Goal: Task Accomplishment & Management: Complete application form

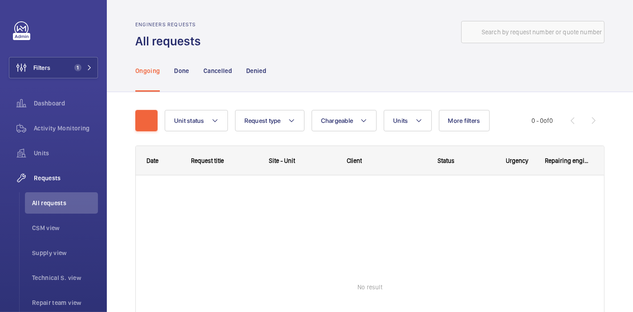
scroll to position [7, 0]
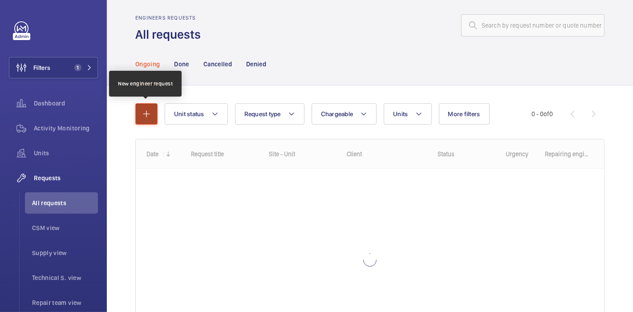
click at [141, 103] on button "button" at bounding box center [146, 113] width 22 height 21
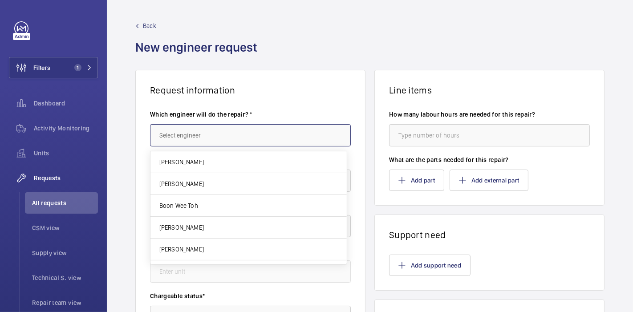
click at [172, 135] on input "text" at bounding box center [250, 135] width 201 height 22
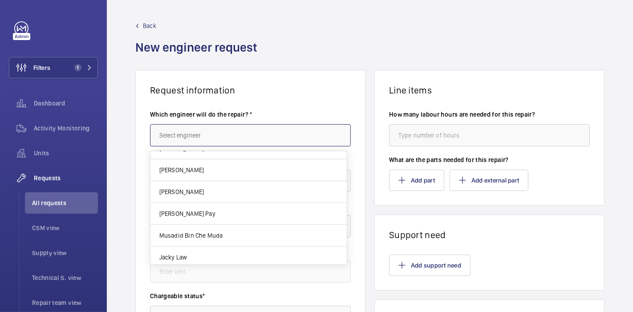
scroll to position [404, 0]
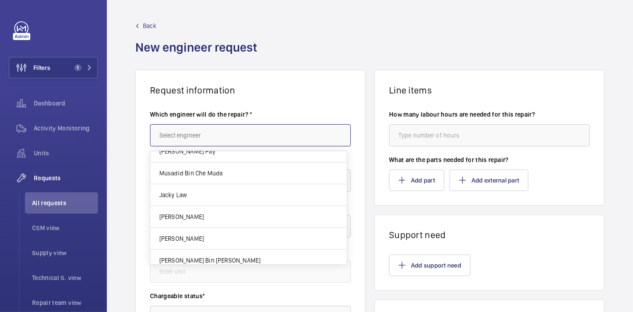
click at [209, 142] on input "text" at bounding box center [250, 135] width 201 height 22
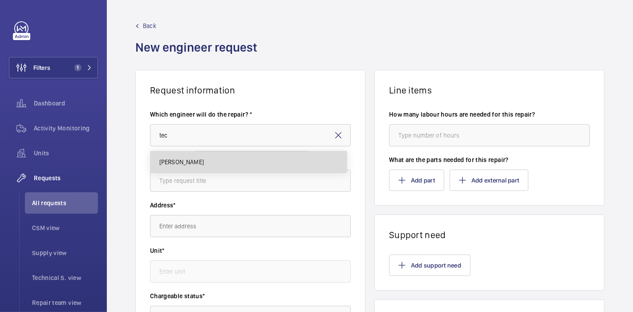
click at [214, 159] on mat-option "[PERSON_NAME]" at bounding box center [249, 161] width 196 height 21
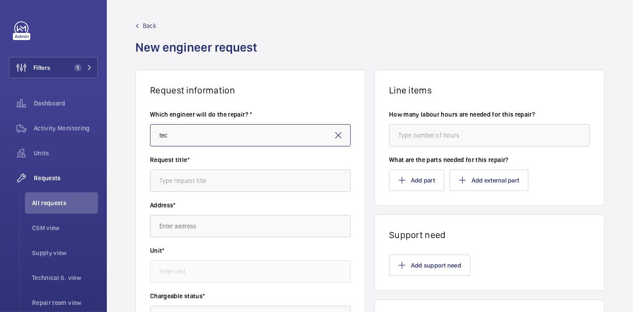
type input "[PERSON_NAME]"
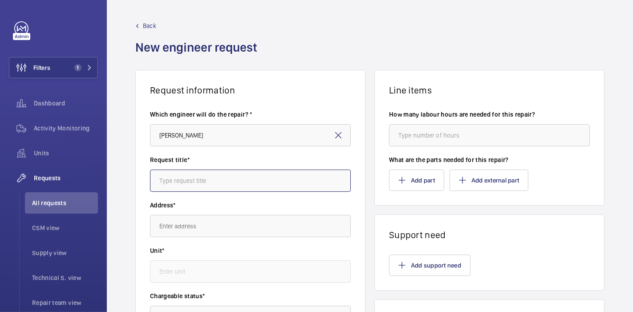
click at [212, 178] on input "text" at bounding box center [250, 181] width 201 height 22
type input "A"
type input "Cube 8 : Repair"
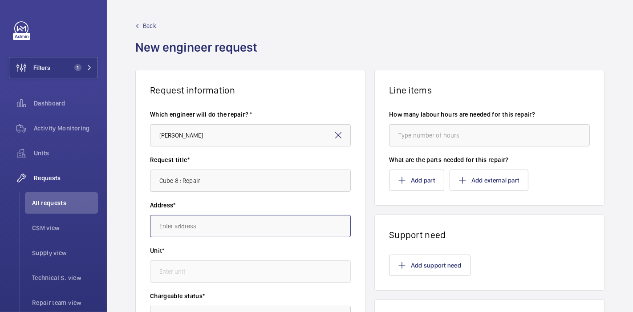
click at [206, 221] on input "text" at bounding box center [250, 226] width 201 height 22
click at [205, 224] on input "text" at bounding box center [250, 226] width 201 height 22
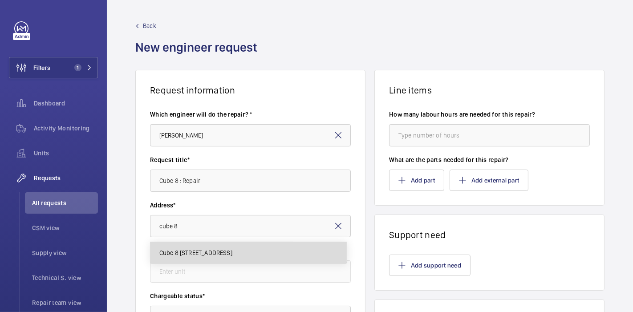
click at [207, 253] on span "Cube 8 [STREET_ADDRESS]" at bounding box center [195, 253] width 73 height 9
type input "Cube 8 [STREET_ADDRESS]"
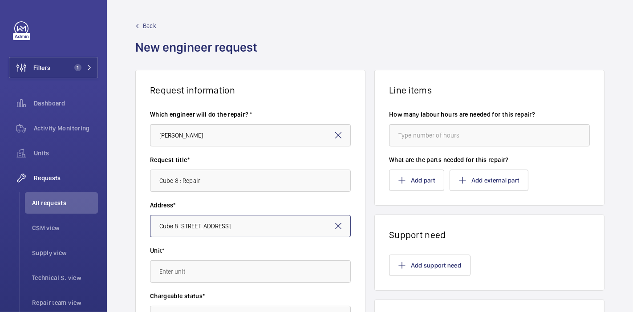
scroll to position [145, 0]
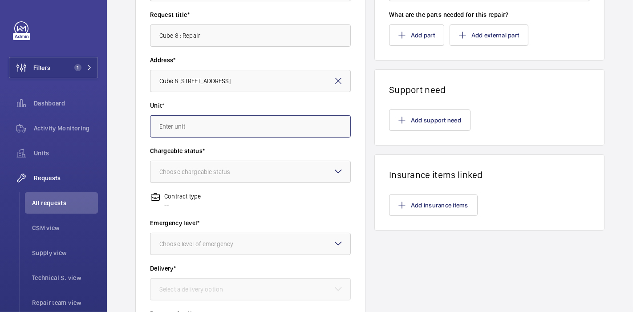
click at [248, 127] on input "text" at bounding box center [250, 126] width 201 height 22
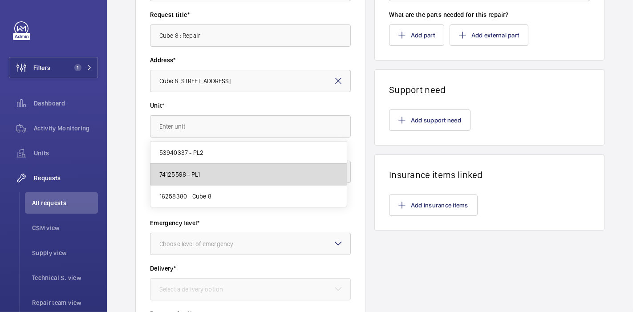
click at [214, 174] on mat-option "74125598 - PL1" at bounding box center [249, 175] width 196 height 22
type input "74125598 - PL1"
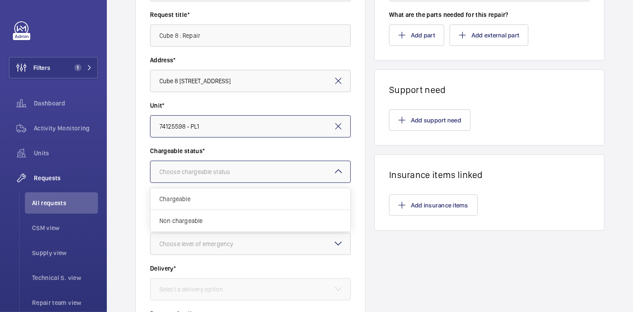
click at [221, 174] on div "Choose chargeable status" at bounding box center [205, 171] width 93 height 9
click at [204, 217] on span "Non chargeable" at bounding box center [250, 220] width 182 height 9
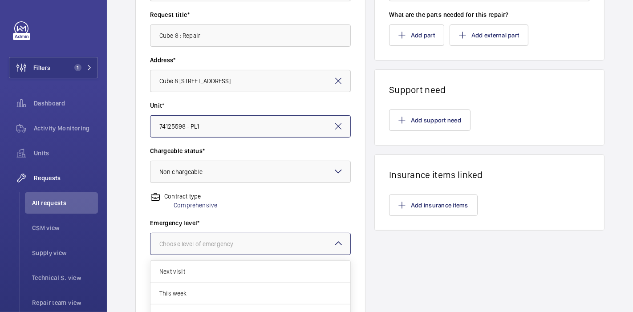
click at [215, 245] on div "Choose level of emergency" at bounding box center [207, 244] width 96 height 9
click at [186, 286] on div "This week" at bounding box center [251, 294] width 200 height 22
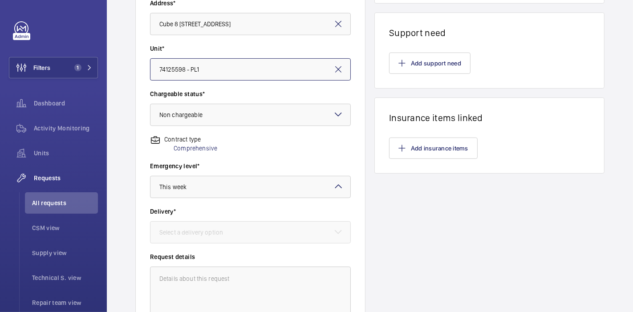
scroll to position [204, 0]
click at [236, 223] on div at bounding box center [251, 230] width 200 height 21
click at [196, 233] on div "Select a delivery option" at bounding box center [202, 231] width 86 height 9
click at [211, 227] on div "Select a delivery option" at bounding box center [202, 231] width 86 height 9
click at [243, 231] on div "Select a delivery option" at bounding box center [202, 231] width 86 height 9
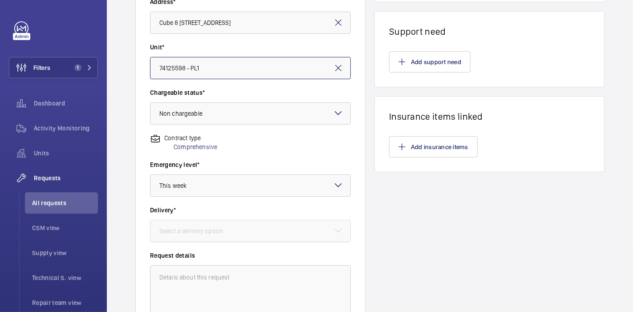
click at [281, 233] on div at bounding box center [251, 230] width 200 height 21
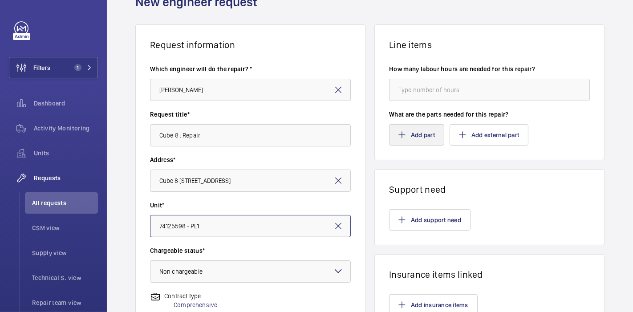
scroll to position [45, 0]
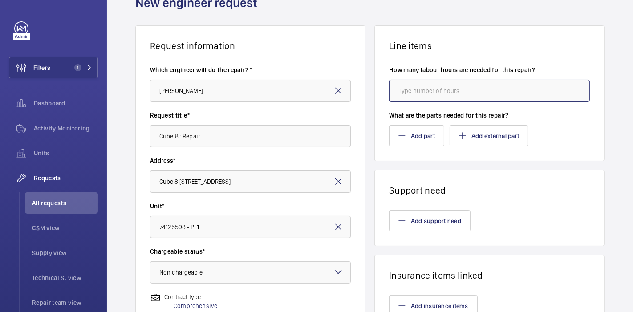
click at [417, 94] on input "number" at bounding box center [489, 91] width 201 height 22
type input "4"
click at [366, 128] on div "Request information Which engineer will do the repair? * Teck Fah Chong Request…" at bounding box center [370, 269] width 526 height 488
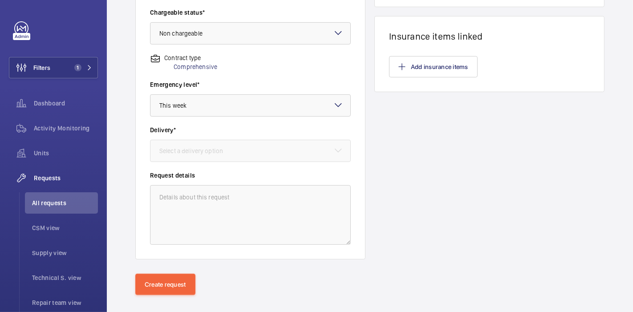
scroll to position [284, 0]
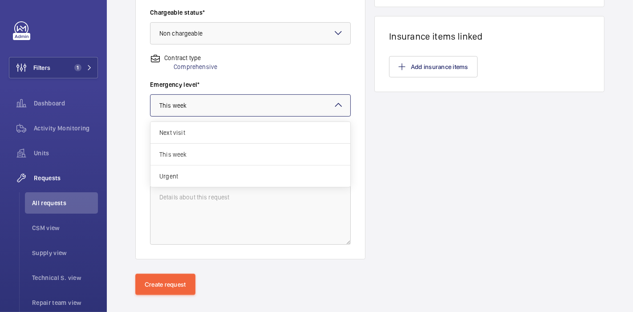
click at [291, 104] on div at bounding box center [251, 105] width 200 height 21
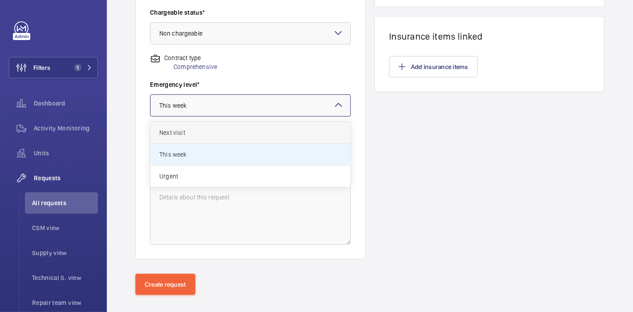
click at [262, 122] on div "Next visit" at bounding box center [251, 133] width 200 height 22
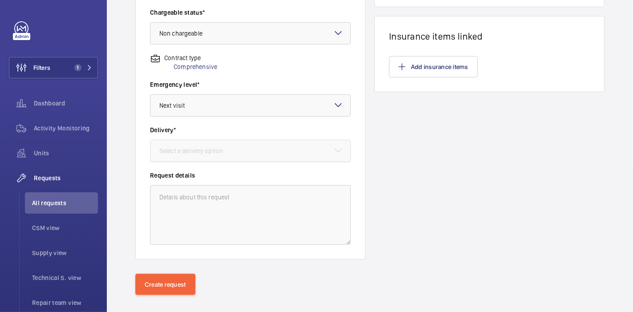
click at [234, 158] on div at bounding box center [251, 150] width 200 height 21
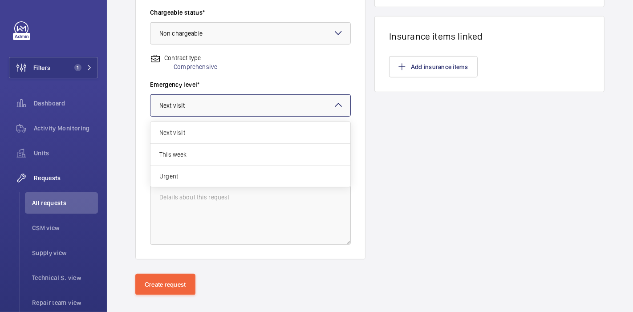
click at [282, 112] on div at bounding box center [251, 105] width 200 height 21
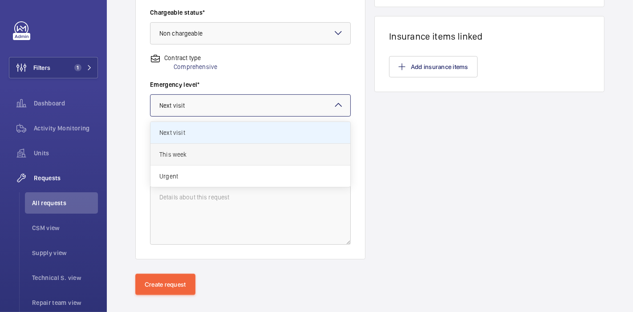
click at [228, 163] on div "This week" at bounding box center [251, 155] width 200 height 22
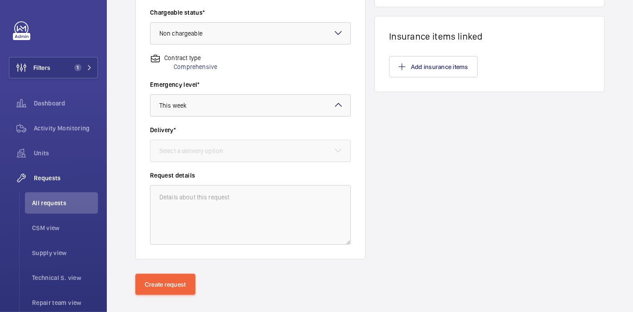
click at [306, 157] on div at bounding box center [251, 150] width 200 height 21
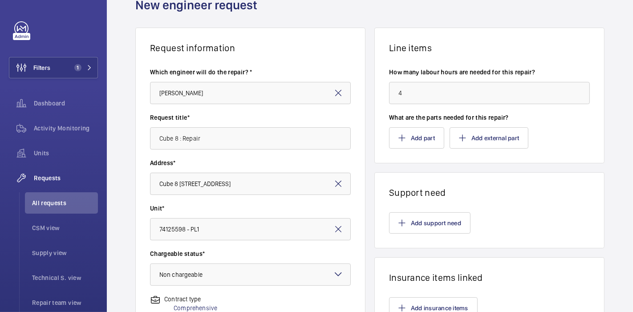
scroll to position [0, 0]
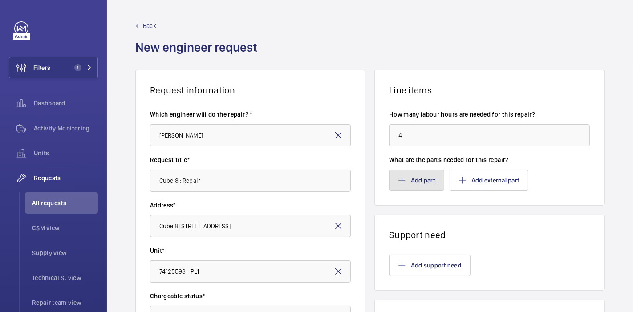
click at [399, 182] on mat-icon "button" at bounding box center [402, 180] width 7 height 7
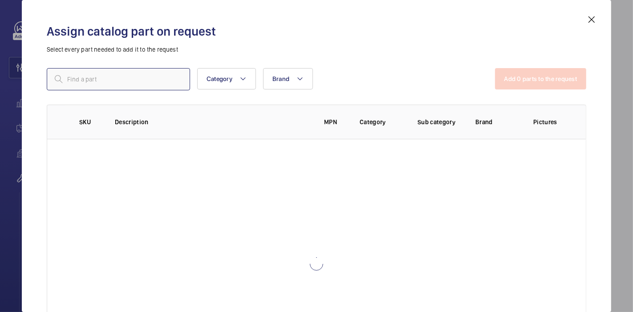
click at [156, 81] on input "text" at bounding box center [118, 79] width 143 height 22
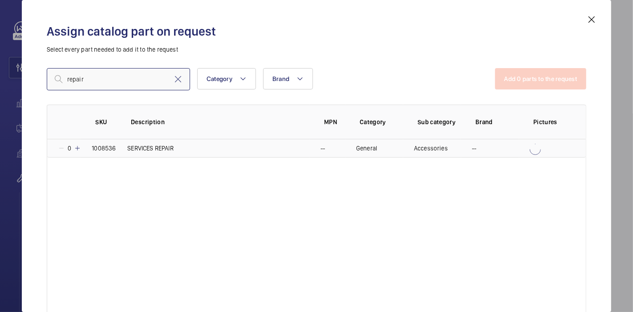
type input "repair"
click at [78, 146] on mat-icon at bounding box center [77, 148] width 7 height 7
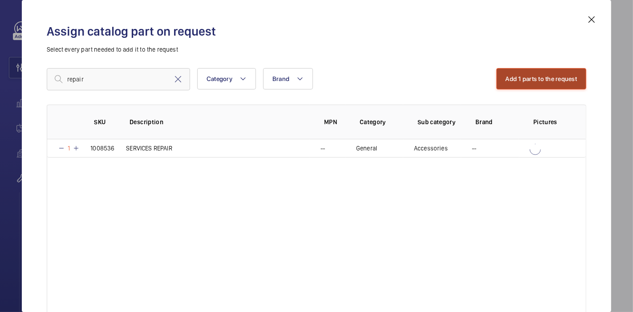
click at [515, 80] on button "Add 1 parts to the request" at bounding box center [542, 78] width 90 height 21
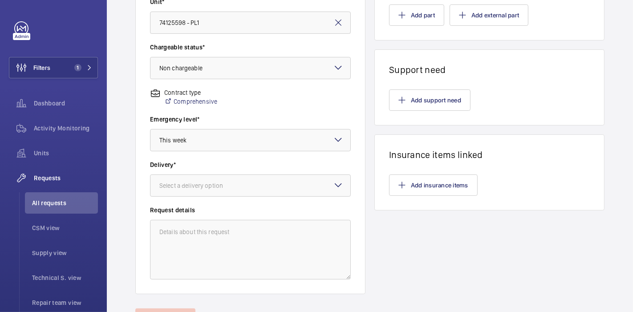
scroll to position [249, 0]
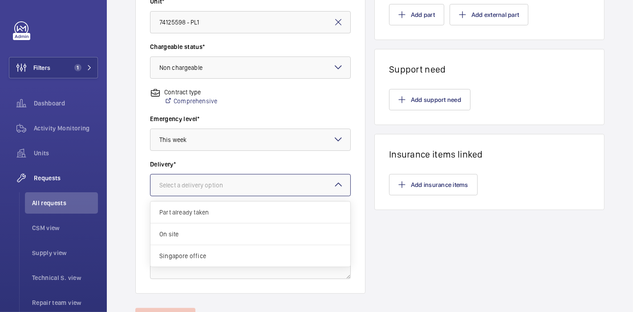
click at [315, 187] on div at bounding box center [251, 185] width 200 height 21
click at [261, 230] on span "On site" at bounding box center [250, 234] width 182 height 9
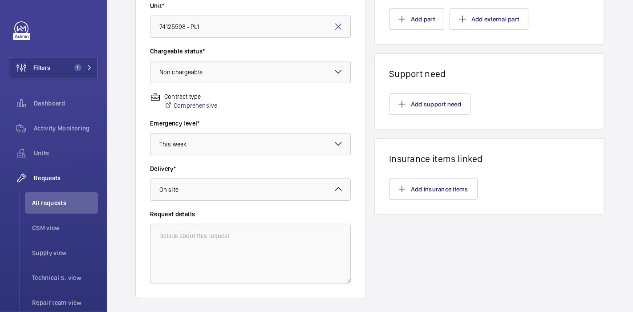
scroll to position [294, 0]
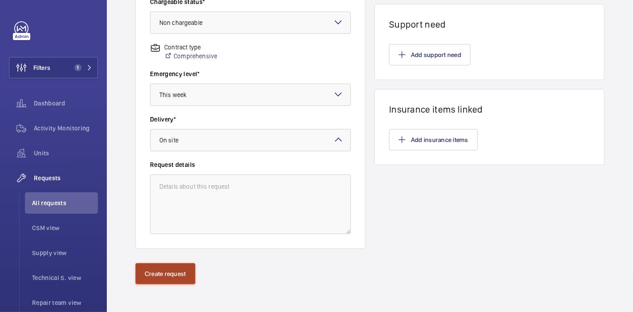
click at [153, 274] on button "Create request" at bounding box center [165, 273] width 60 height 21
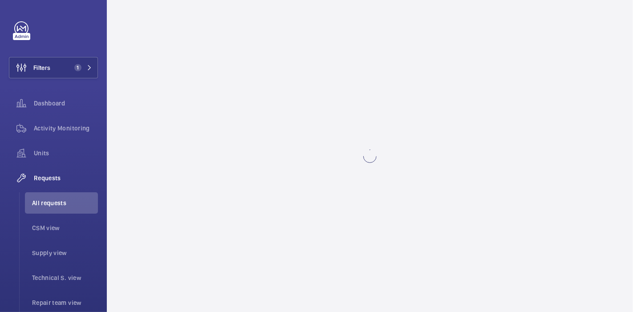
scroll to position [0, 0]
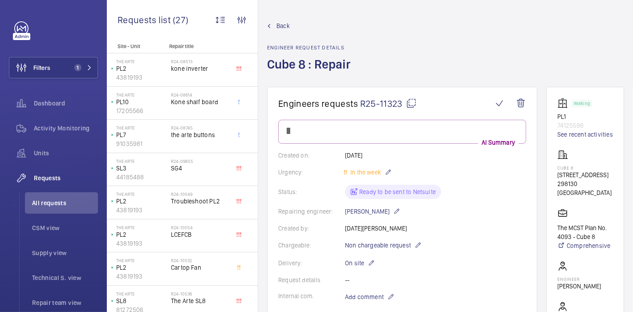
click at [413, 106] on mat-icon at bounding box center [411, 103] width 11 height 11
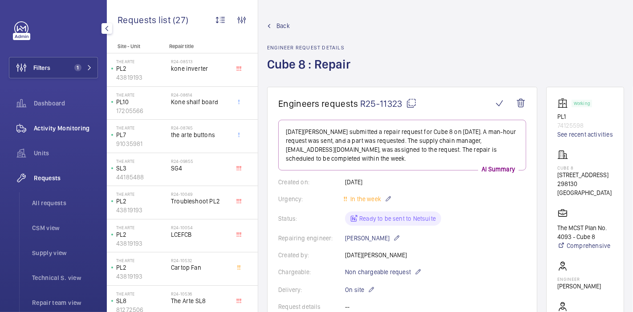
click at [56, 134] on div "Activity Monitoring" at bounding box center [53, 128] width 89 height 21
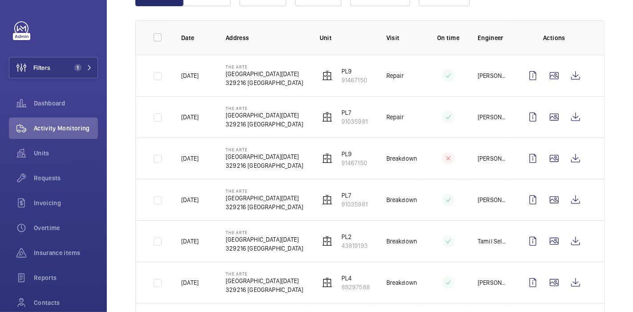
scroll to position [137, 0]
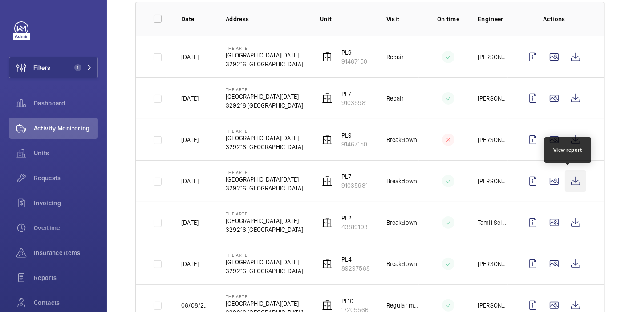
click at [565, 180] on wm-front-icon-button at bounding box center [575, 181] width 21 height 21
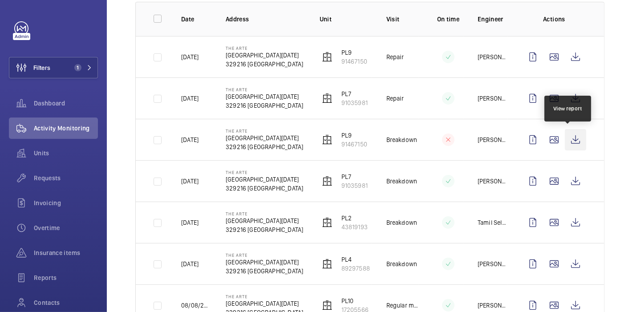
click at [565, 139] on wm-front-icon-button at bounding box center [575, 139] width 21 height 21
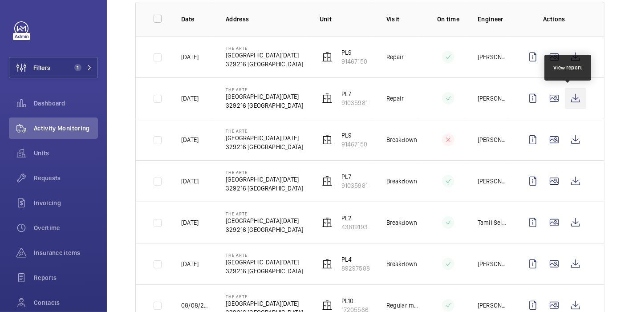
click at [566, 103] on wm-front-icon-button at bounding box center [575, 98] width 21 height 21
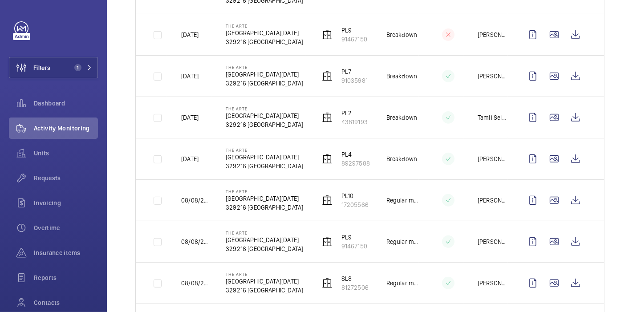
scroll to position [244, 0]
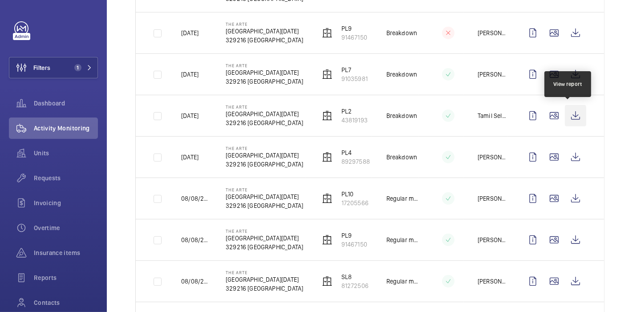
click at [569, 117] on wm-front-icon-button at bounding box center [575, 115] width 21 height 21
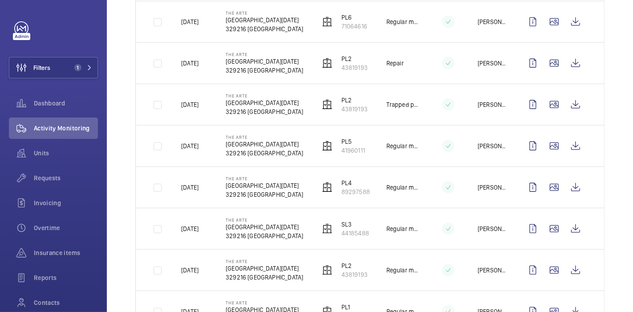
scroll to position [587, 0]
click at [570, 100] on wm-front-icon-button at bounding box center [575, 104] width 21 height 21
click at [82, 68] on span "1" at bounding box center [81, 67] width 21 height 7
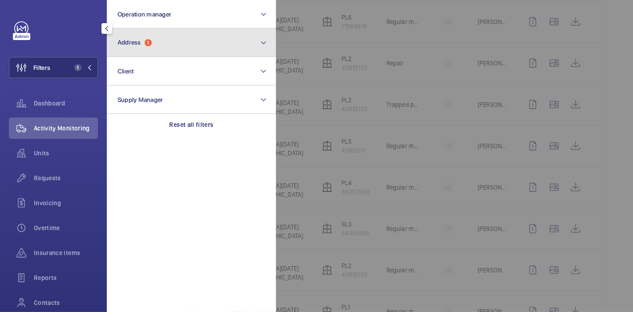
click at [162, 41] on button "Address 1" at bounding box center [191, 43] width 169 height 29
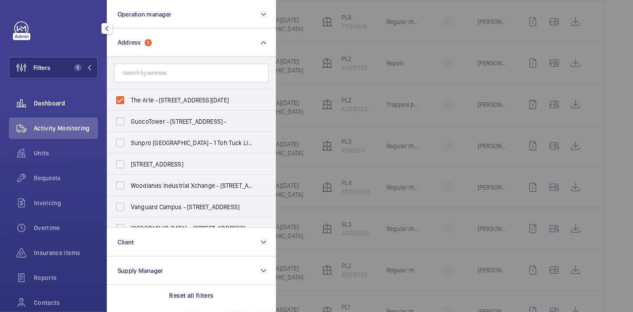
click at [52, 94] on div "Dashboard" at bounding box center [53, 103] width 89 height 21
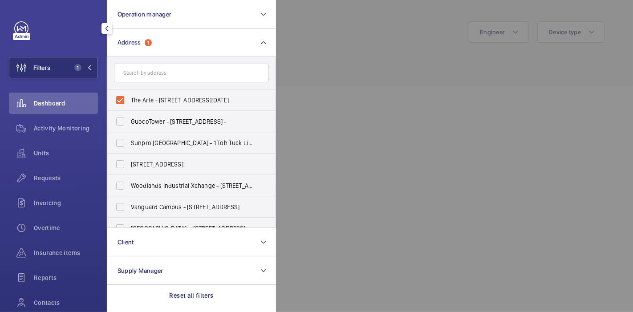
click at [352, 50] on div at bounding box center [592, 156] width 633 height 312
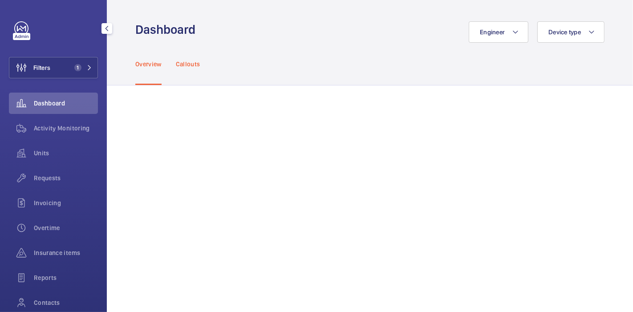
click at [192, 63] on p "Callouts" at bounding box center [188, 64] width 24 height 9
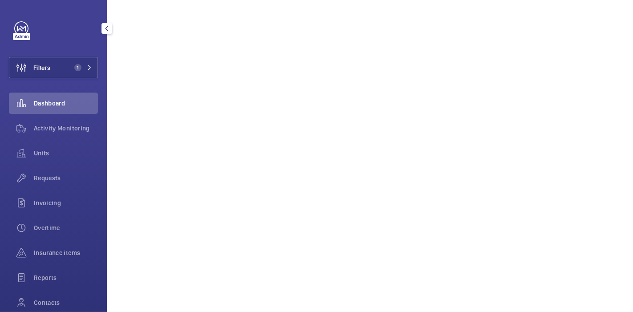
scroll to position [498, 0]
click at [36, 73] on span "Filters" at bounding box center [29, 67] width 41 height 21
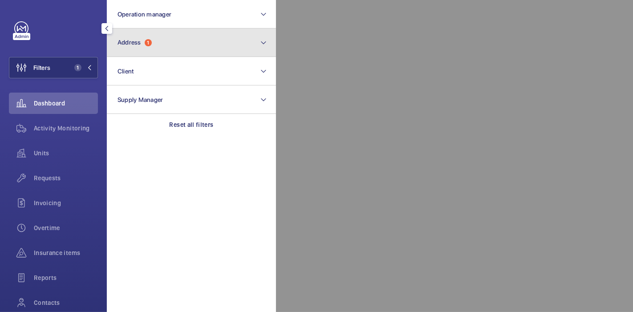
click at [154, 44] on button "Address 1" at bounding box center [191, 43] width 169 height 29
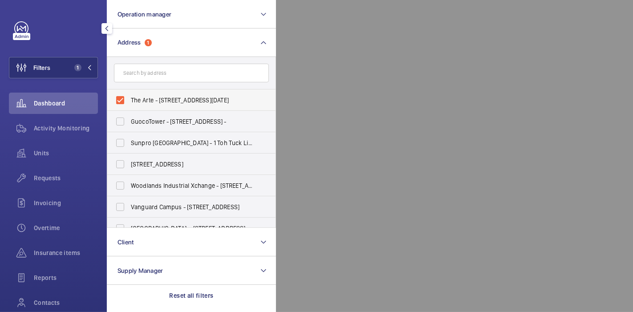
click at [117, 100] on label "The Arte - [STREET_ADDRESS][DATE]" at bounding box center [184, 100] width 155 height 21
click at [117, 100] on input "The Arte - [STREET_ADDRESS][DATE]" at bounding box center [120, 100] width 18 height 18
checkbox input "false"
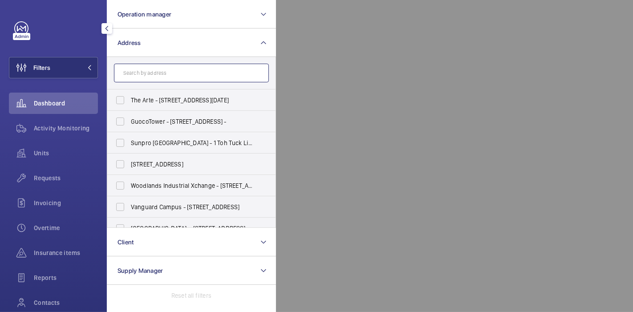
click at [145, 74] on input "text" at bounding box center [191, 73] width 155 height 19
click at [131, 73] on input "the hive" at bounding box center [191, 73] width 155 height 19
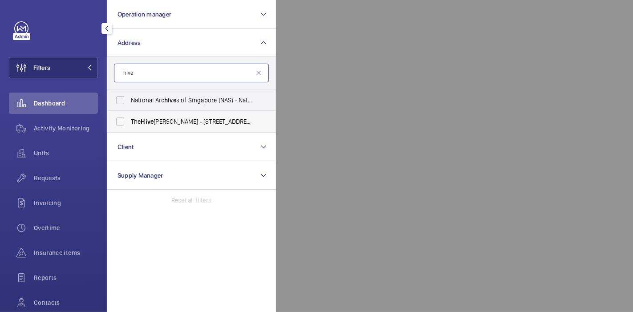
type input "hive"
click at [125, 124] on label "The Hive [PERSON_NAME] - [STREET_ADDRESS][PERSON_NAME]" at bounding box center [184, 121] width 155 height 21
click at [125, 124] on input "The Hive [PERSON_NAME] - [STREET_ADDRESS][PERSON_NAME]" at bounding box center [120, 122] width 18 height 18
checkbox input "true"
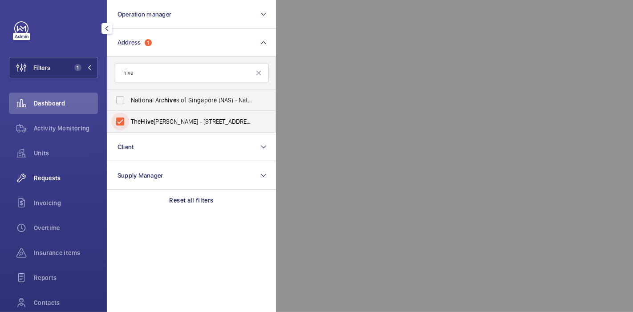
scroll to position [69, 0]
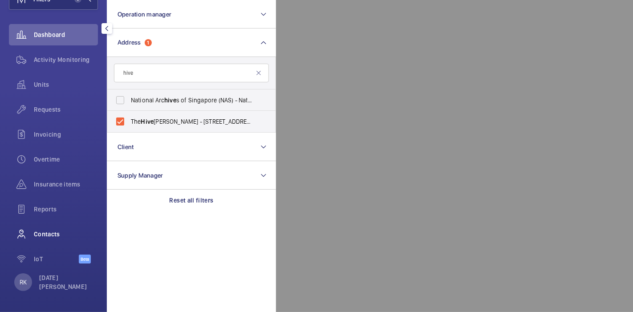
click at [43, 237] on span "Contacts" at bounding box center [66, 234] width 64 height 9
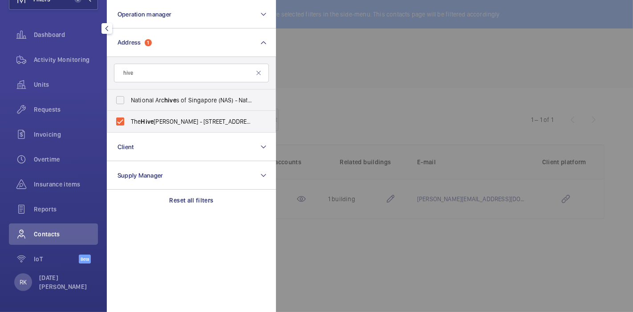
click at [360, 87] on div at bounding box center [592, 156] width 633 height 312
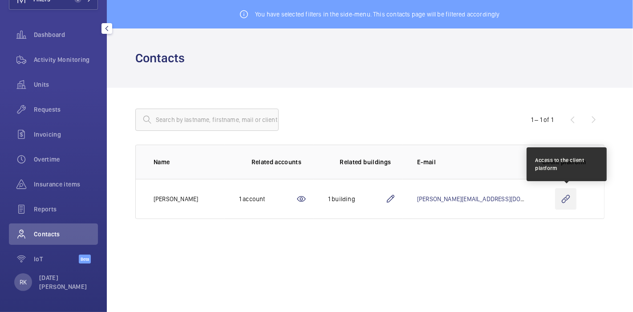
click at [562, 198] on wm-front-icon-button at bounding box center [565, 198] width 21 height 21
